Goal: Contribute content: Add original content to the website for others to see

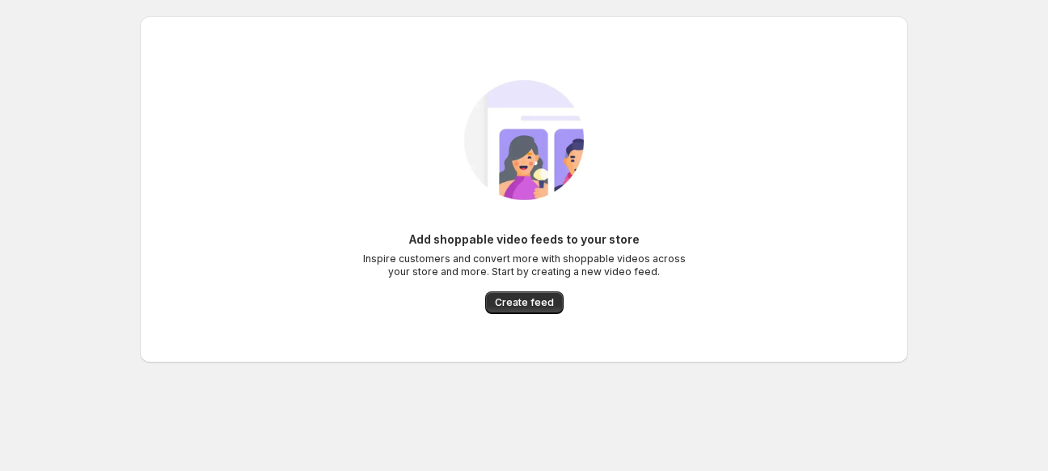
click at [537, 306] on span "Create feed" at bounding box center [524, 302] width 59 height 13
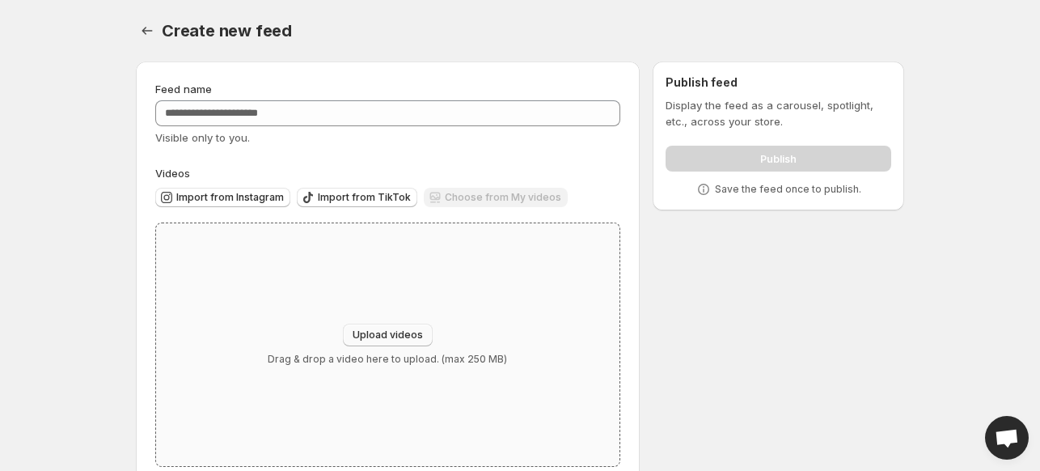
click at [369, 336] on span "Upload videos" at bounding box center [387, 334] width 70 height 13
click at [477, 200] on div "Choose from My videos" at bounding box center [496, 199] width 144 height 22
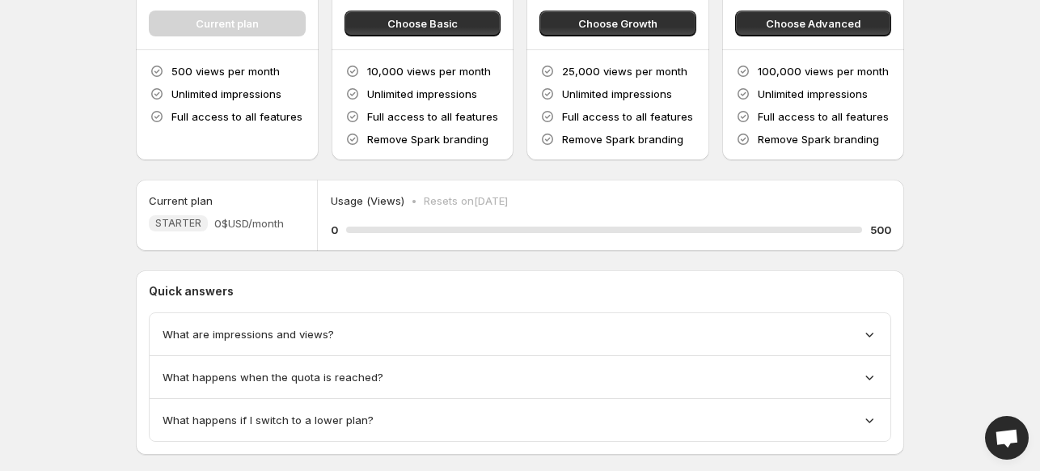
scroll to position [209, 0]
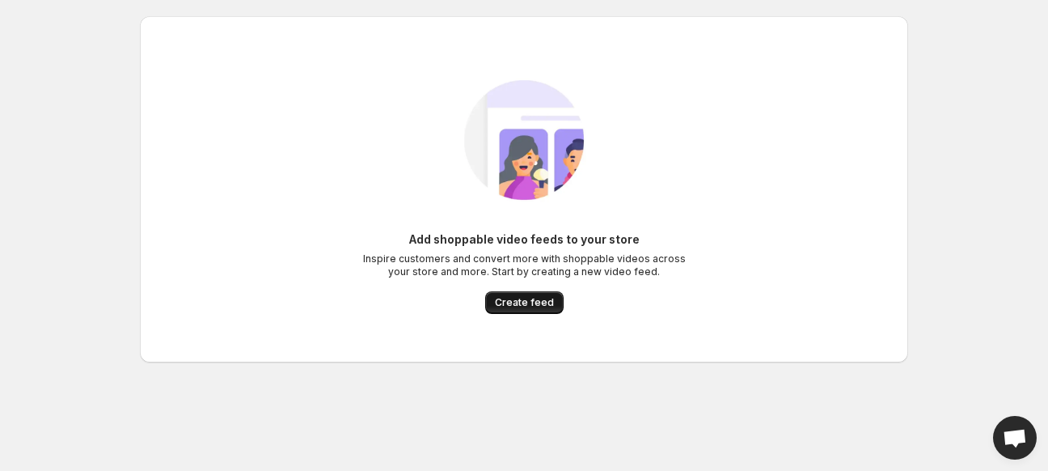
click at [527, 305] on span "Create feed" at bounding box center [524, 302] width 59 height 13
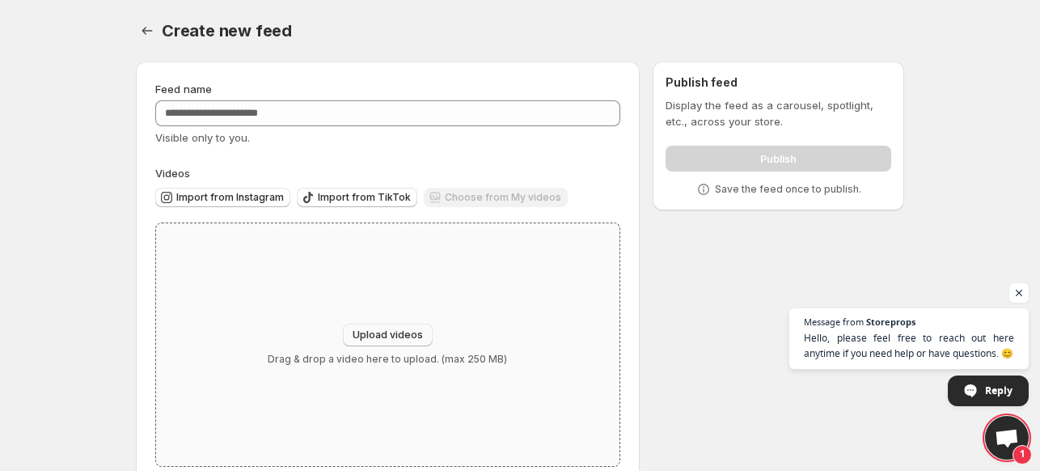
click at [380, 332] on span "Upload videos" at bounding box center [387, 334] width 70 height 13
type input "**********"
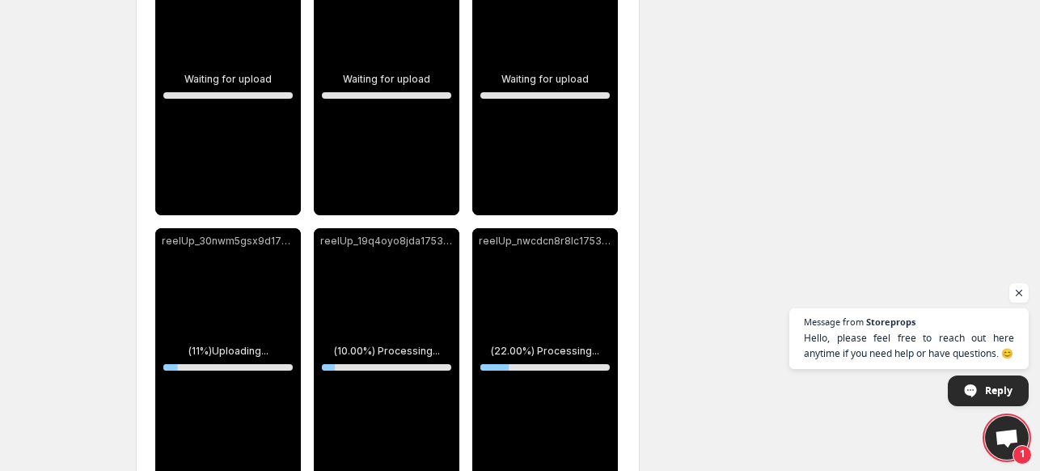
scroll to position [349, 0]
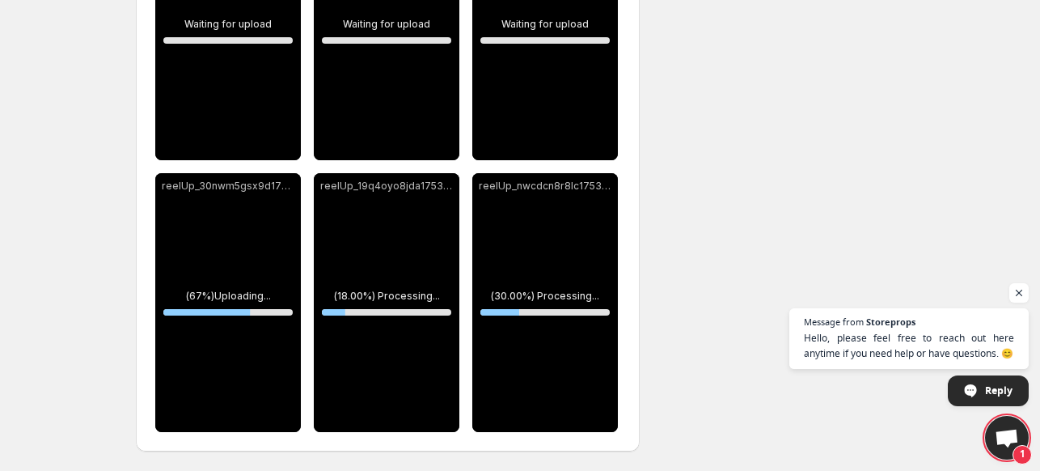
click at [1007, 433] on span "Open chat" at bounding box center [1007, 438] width 26 height 21
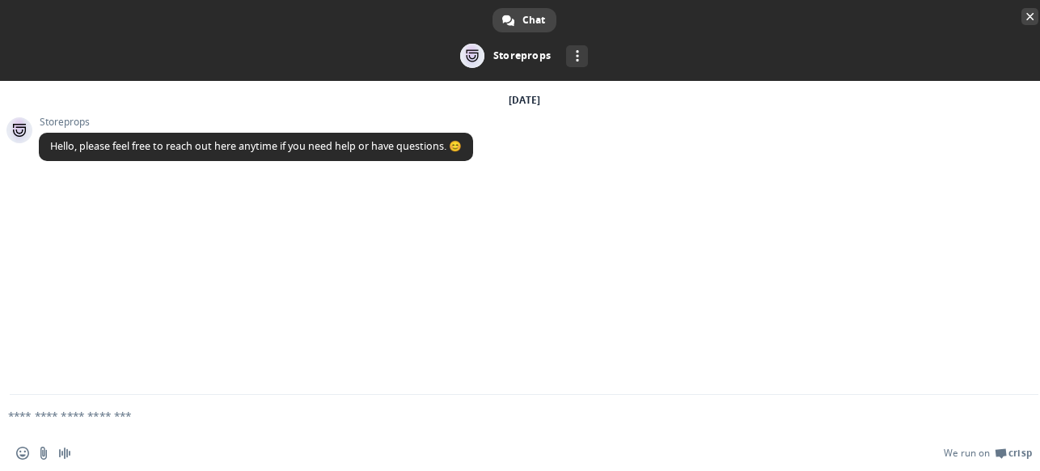
click at [1028, 4] on span at bounding box center [524, 40] width 1048 height 81
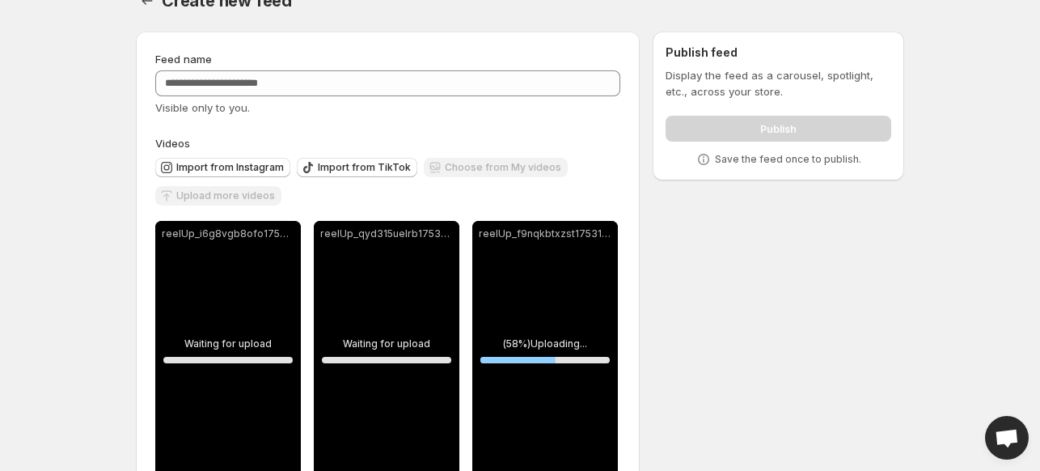
scroll to position [0, 0]
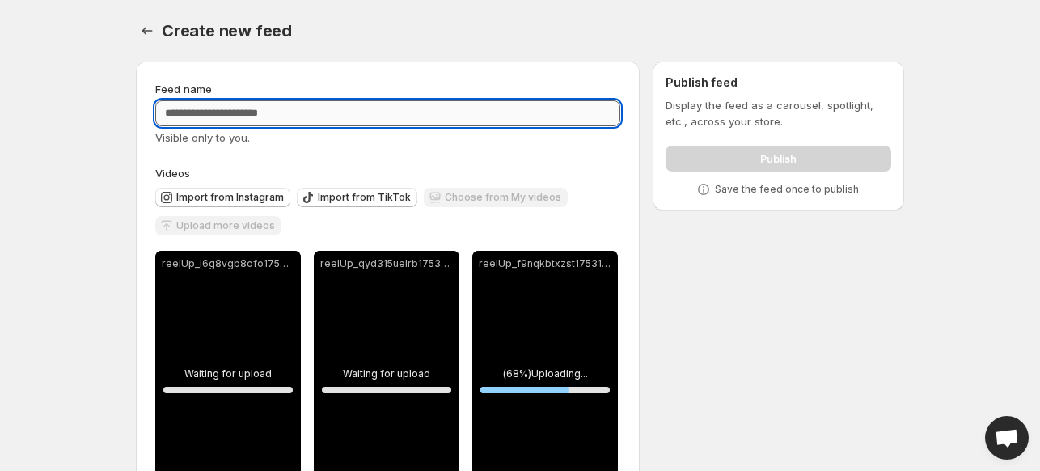
click at [264, 111] on input "Feed name" at bounding box center [387, 113] width 465 height 26
type input "****"
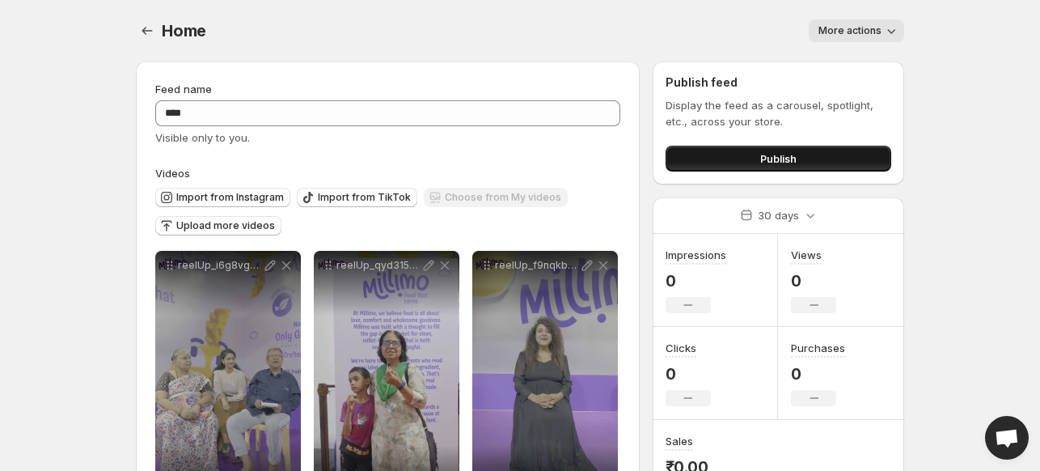
click at [772, 155] on span "Publish" at bounding box center [778, 158] width 36 height 16
click at [791, 161] on span "Publish" at bounding box center [778, 158] width 36 height 16
click at [883, 19] on button "More actions" at bounding box center [855, 30] width 95 height 23
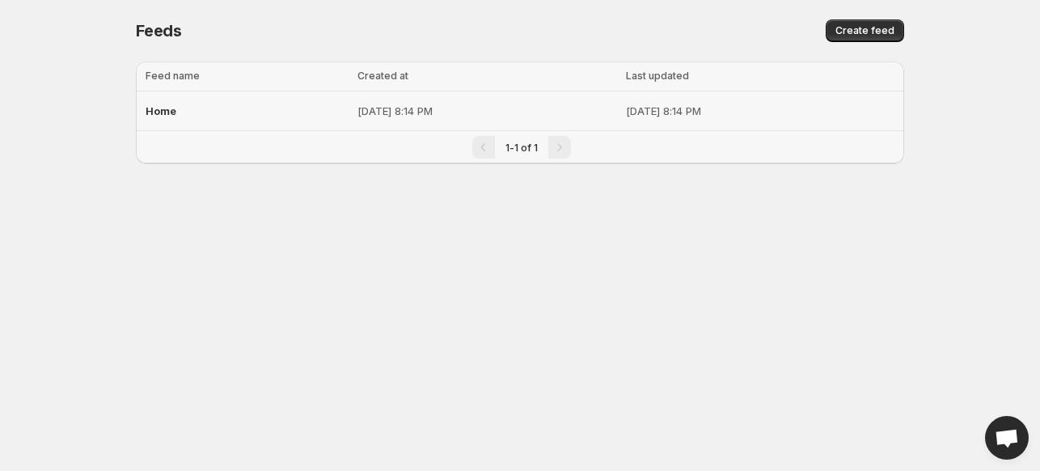
click at [666, 112] on p "[DATE] 8:14 PM" at bounding box center [760, 111] width 268 height 16
